Goal: Navigation & Orientation: Find specific page/section

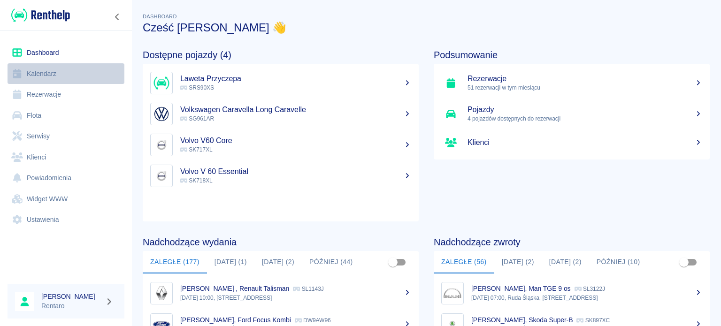
click at [47, 67] on link "Kalendarz" at bounding box center [66, 73] width 117 height 21
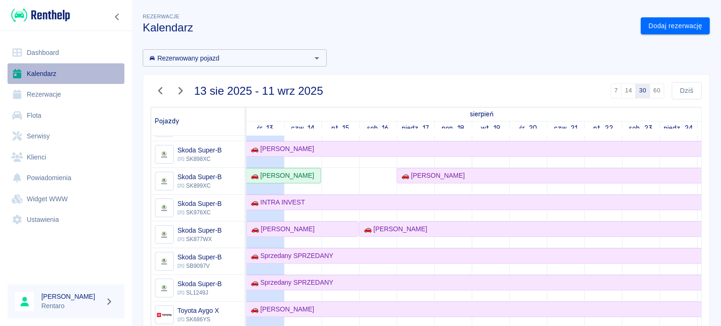
click at [39, 73] on link "Kalendarz" at bounding box center [66, 73] width 117 height 21
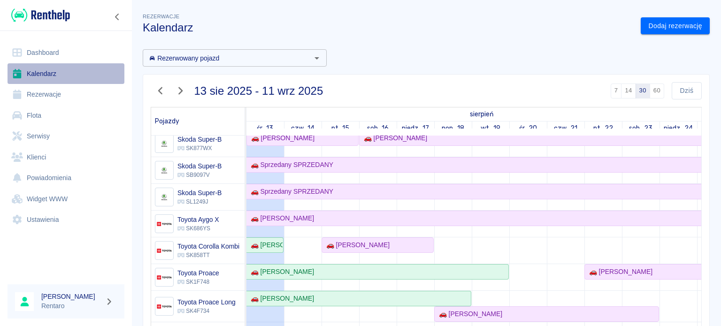
click at [46, 73] on link "Kalendarz" at bounding box center [66, 73] width 117 height 21
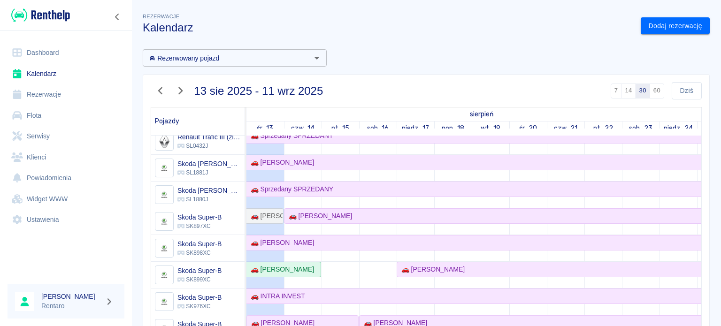
click at [36, 113] on link "Flota" at bounding box center [66, 115] width 117 height 21
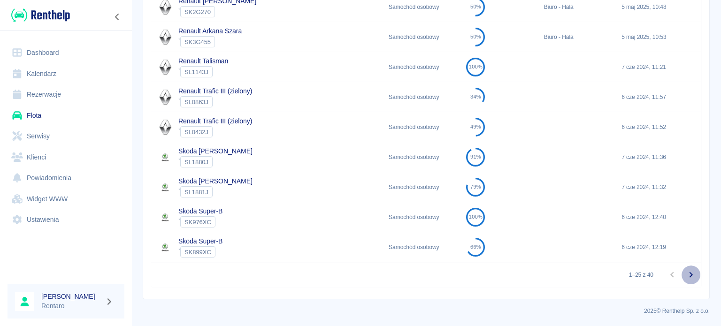
click at [687, 275] on icon "Przejdź do następnej strony" at bounding box center [690, 274] width 11 height 11
click at [686, 275] on icon "Przejdź do następnej strony" at bounding box center [690, 274] width 11 height 11
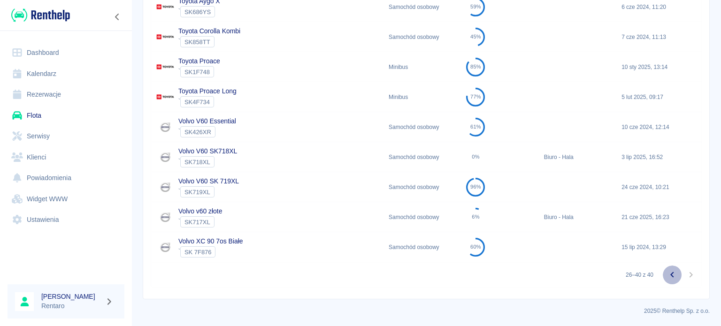
click at [666, 275] on icon "Przejdź do poprzedniej strony" at bounding box center [671, 274] width 11 height 11
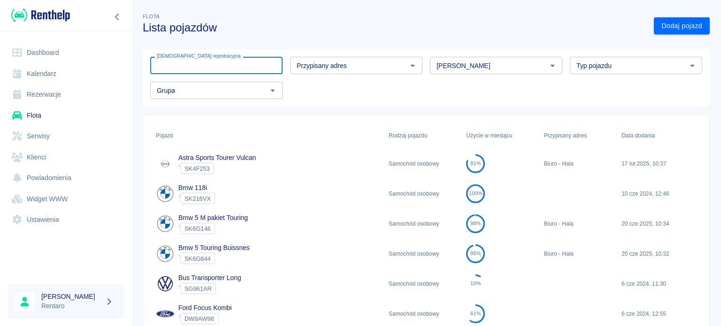
click at [209, 66] on div "Tablica rejestracyjna Tablica rejestracyjna" at bounding box center [216, 65] width 132 height 17
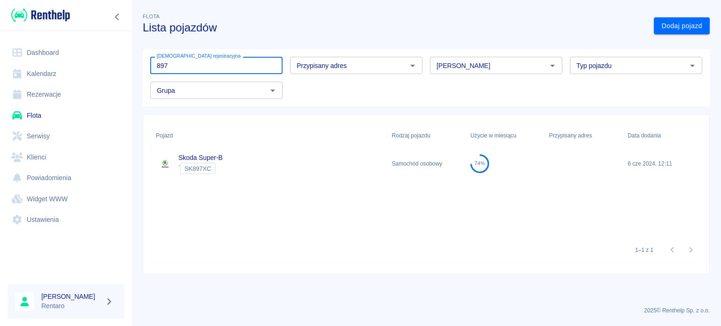
type input "897"
click at [201, 168] on span "SK897XC" at bounding box center [198, 168] width 34 height 7
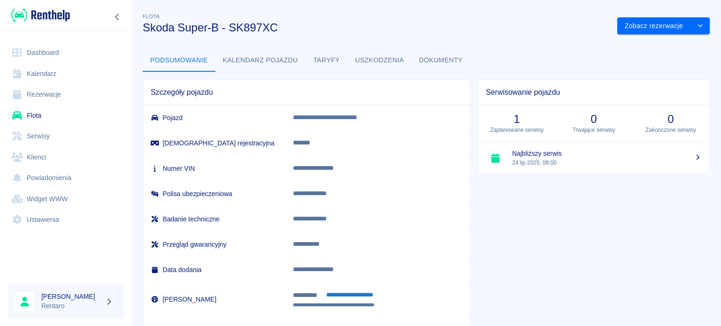
click at [37, 95] on link "Rezerwacje" at bounding box center [66, 94] width 117 height 21
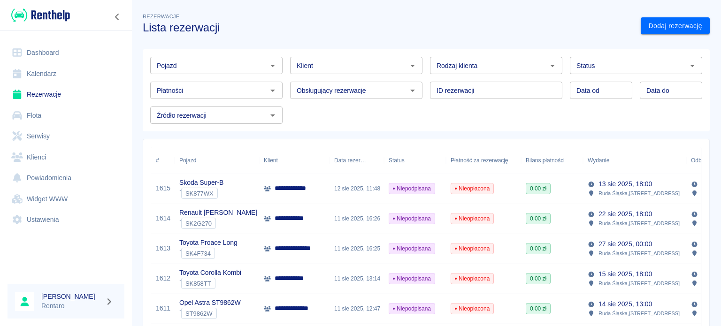
click at [57, 74] on link "Kalendarz" at bounding box center [66, 73] width 117 height 21
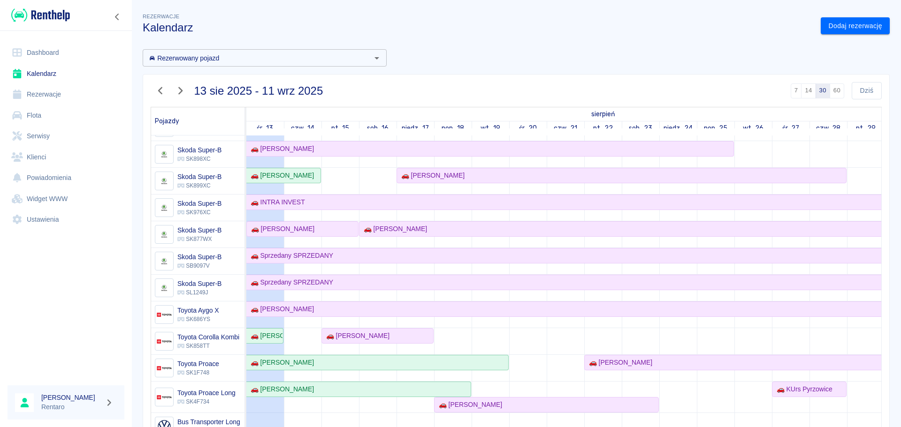
scroll to position [637, 0]
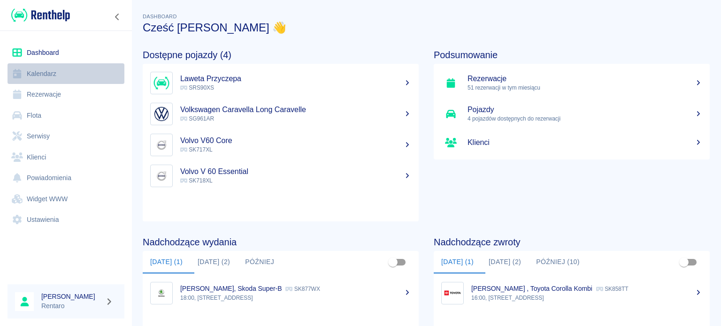
click at [72, 74] on link "Kalendarz" at bounding box center [66, 73] width 117 height 21
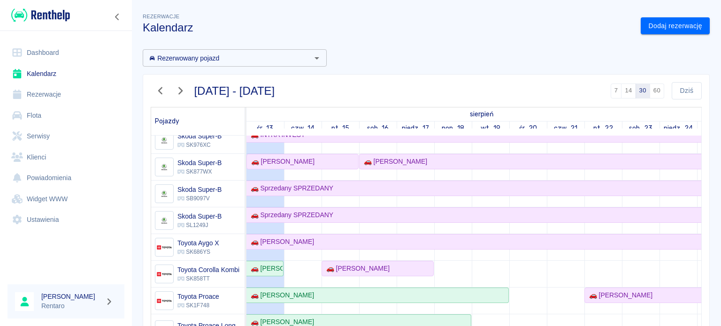
scroll to position [730, 0]
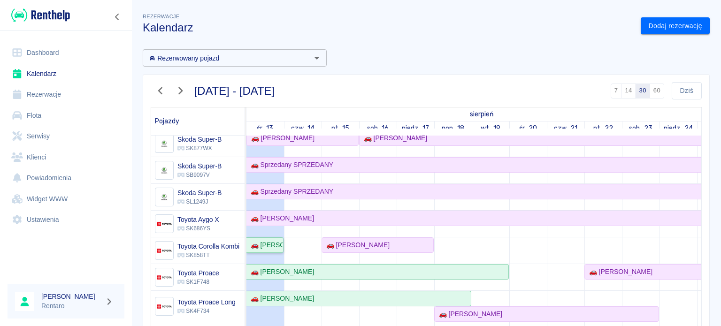
click at [271, 242] on div "🚗 Krzysztof Gazda" at bounding box center [265, 245] width 36 height 10
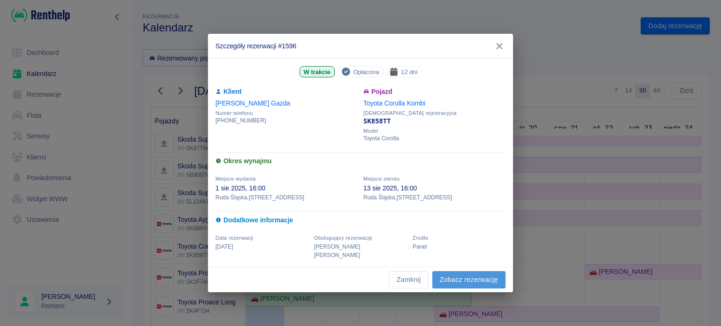
click at [458, 273] on link "Zobacz rezerwację" at bounding box center [468, 279] width 73 height 17
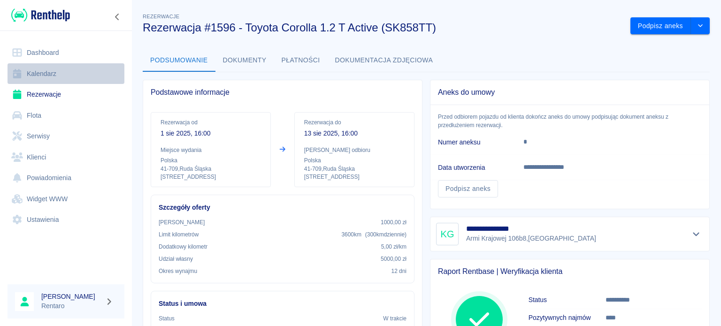
click at [34, 74] on link "Kalendarz" at bounding box center [66, 73] width 117 height 21
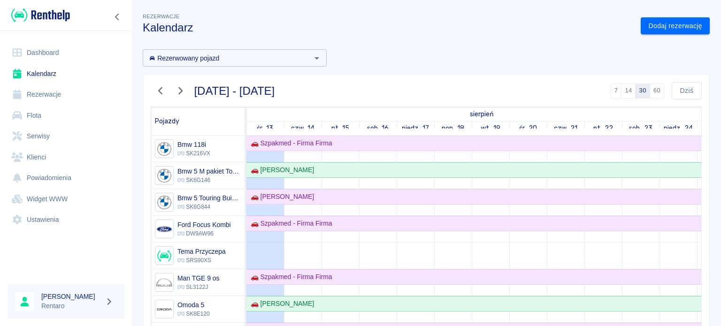
click at [44, 54] on link "Dashboard" at bounding box center [66, 52] width 117 height 21
